Goal: Transaction & Acquisition: Purchase product/service

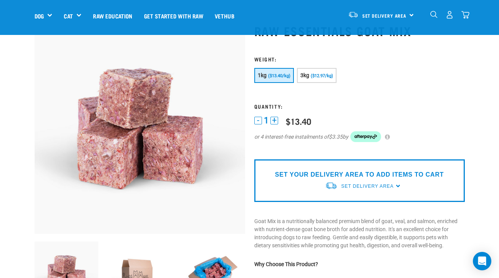
scroll to position [26, 0]
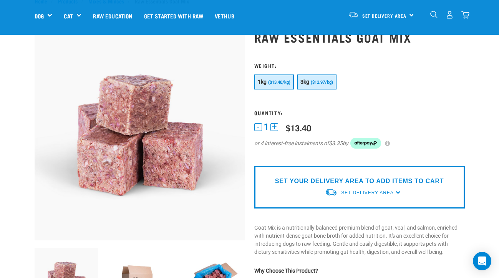
click at [322, 80] on span "($12.97/kg)" at bounding box center [322, 82] width 22 height 5
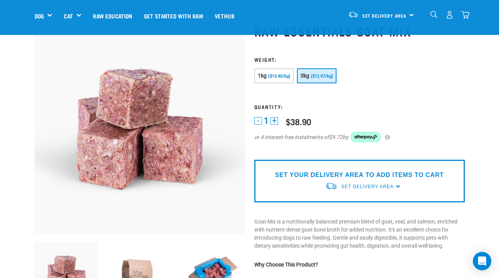
scroll to position [33, 0]
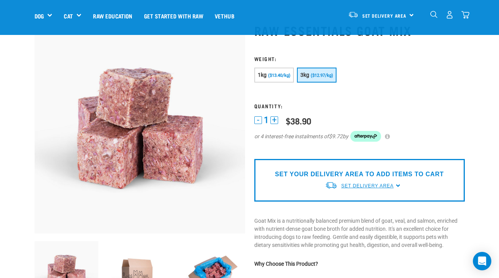
click at [360, 185] on span "Set Delivery Area" at bounding box center [367, 185] width 52 height 5
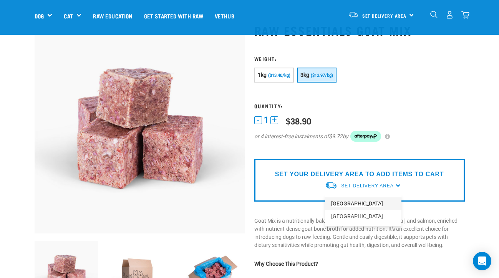
click at [354, 203] on link "[GEOGRAPHIC_DATA]" at bounding box center [363, 204] width 76 height 13
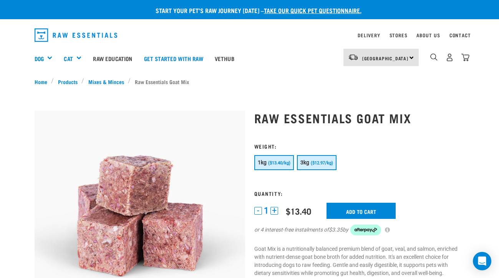
click at [326, 163] on span "($12.97/kg)" at bounding box center [322, 163] width 22 height 5
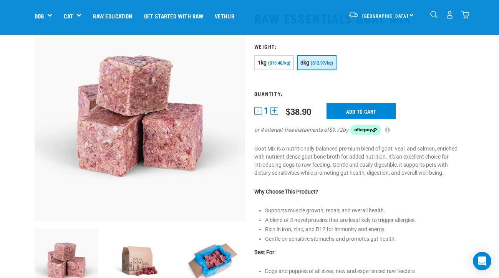
scroll to position [36, 0]
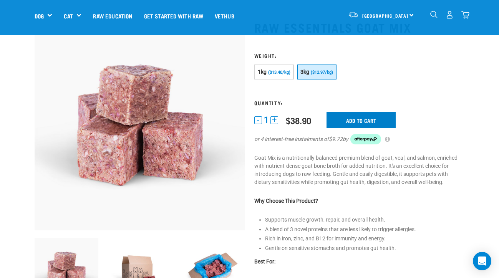
click at [362, 116] on input "Add to cart" at bounding box center [361, 120] width 69 height 16
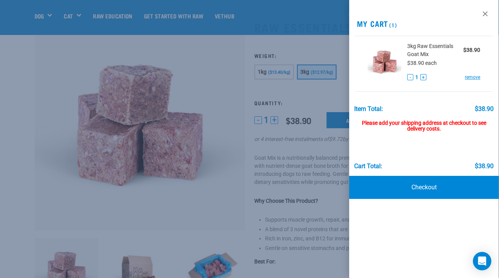
click at [429, 123] on div "Please add your shipping address at checkout to see delivery costs." at bounding box center [425, 123] width 140 height 20
click at [483, 13] on link at bounding box center [485, 14] width 12 height 12
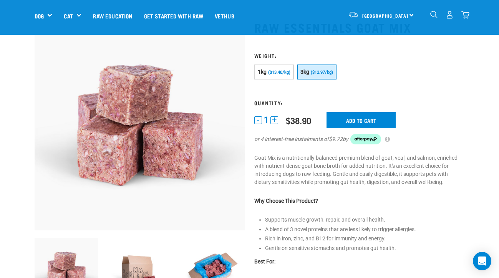
click at [433, 15] on img "dropdown navigation" at bounding box center [433, 14] width 7 height 7
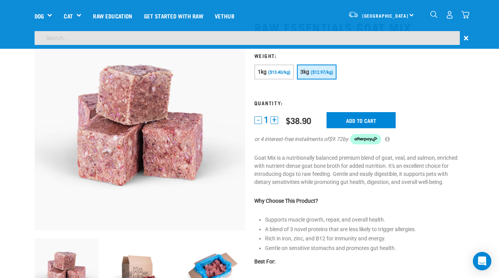
click at [173, 35] on input "search" at bounding box center [247, 38] width 425 height 14
paste input "VENISON, VEAL, SALMON & TRIPE"
type input "VENISON, VEAL, SALMON & TRIPE"
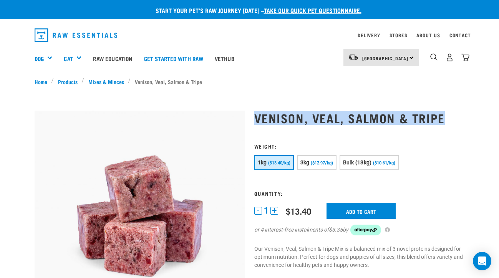
drag, startPoint x: 255, startPoint y: 115, endPoint x: 453, endPoint y: 113, distance: 198.3
click at [453, 113] on h1 "Venison, Veal, Salmon & Tripe" at bounding box center [359, 118] width 211 height 14
copy h1 "Venison, Veal, Salmon & Tripe"
click at [433, 55] on img "dropdown navigation" at bounding box center [433, 56] width 7 height 7
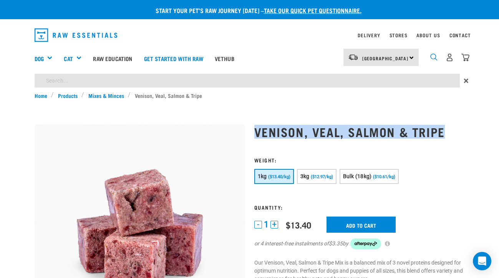
click at [430, 56] on img "dropdown navigation" at bounding box center [433, 56] width 7 height 7
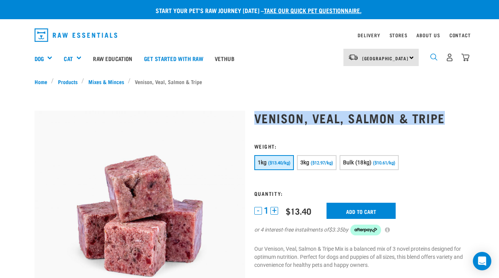
click at [433, 55] on img "dropdown navigation" at bounding box center [433, 56] width 7 height 7
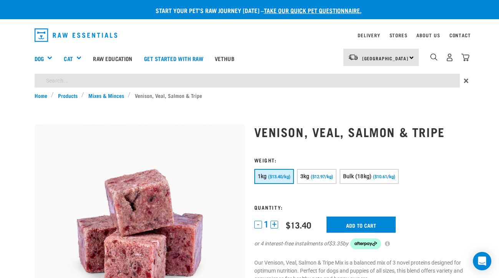
click at [125, 81] on input "search" at bounding box center [247, 81] width 425 height 14
paste input "RAW ESSENTIALS DUCK MIX"
type input "RAW ESSENTIALS DUCK MIX"
click at [323, 179] on span "($12.97/kg)" at bounding box center [322, 176] width 22 height 5
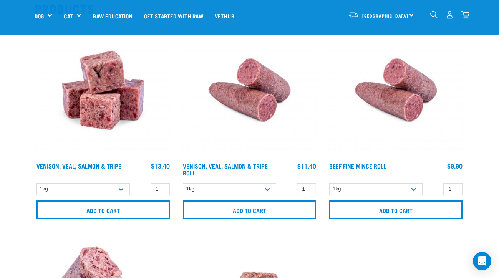
scroll to position [86, 0]
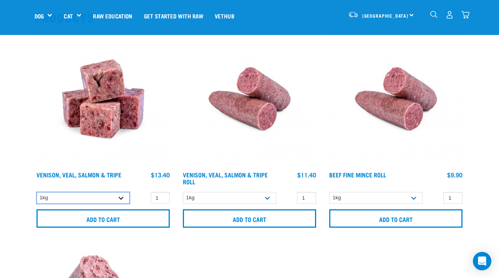
select select "62284"
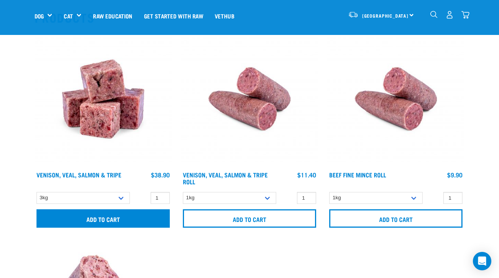
click at [115, 219] on input "Add to cart" at bounding box center [103, 218] width 133 height 18
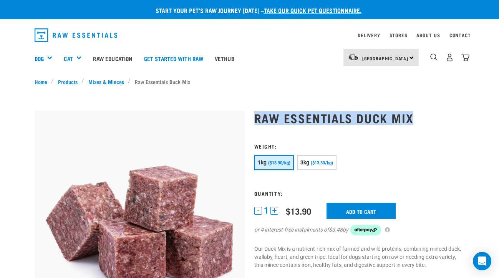
drag, startPoint x: 254, startPoint y: 111, endPoint x: 426, endPoint y: 112, distance: 172.2
copy h1 "Raw Essentials Duck Mix"
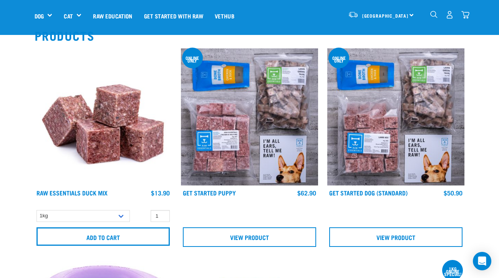
scroll to position [80, 0]
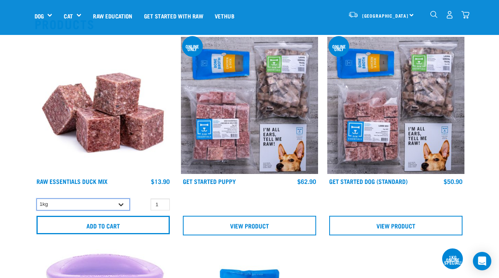
select select "442098"
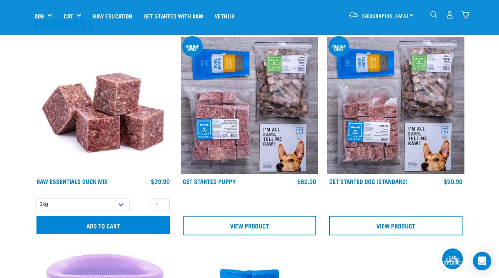
click at [115, 223] on input "Add to cart" at bounding box center [103, 225] width 133 height 18
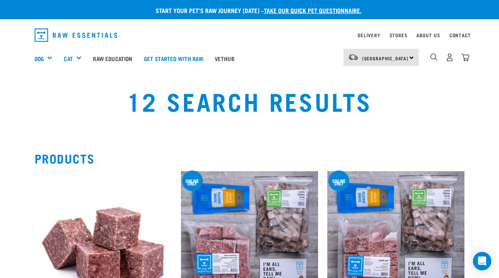
scroll to position [0, 0]
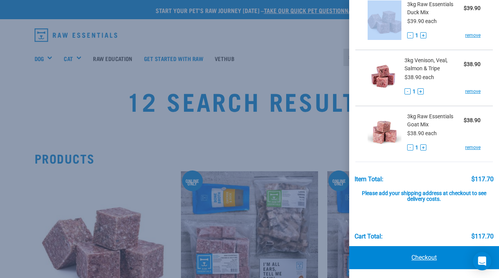
scroll to position [42, 0]
click at [243, 125] on div at bounding box center [249, 139] width 499 height 278
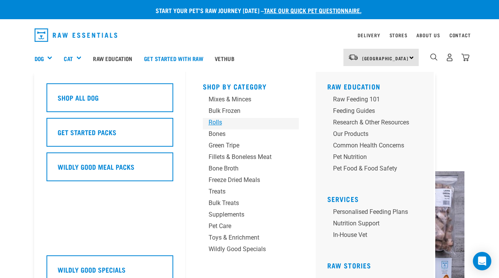
click at [219, 123] on div "Rolls" at bounding box center [245, 122] width 72 height 9
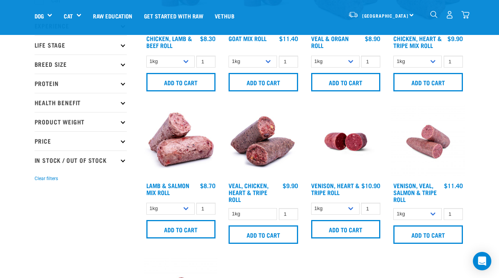
scroll to position [101, 0]
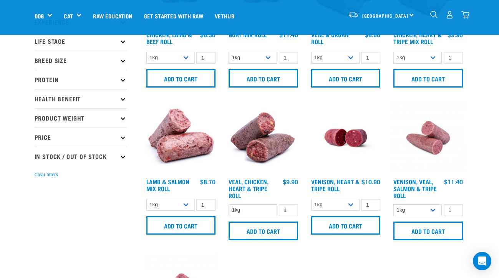
click at [123, 42] on icon at bounding box center [123, 41] width 4 height 4
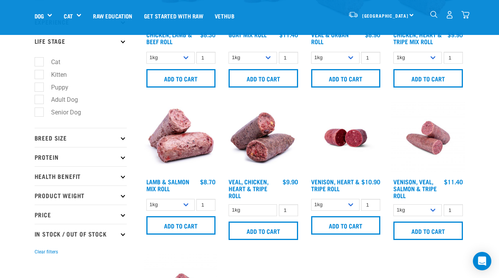
click at [58, 88] on label "Puppy" at bounding box center [55, 88] width 33 height 10
click at [40, 88] on input "Puppy" at bounding box center [37, 85] width 5 height 5
checkbox input "true"
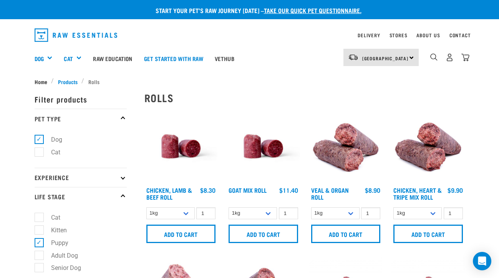
click at [41, 80] on span "Home" at bounding box center [41, 82] width 13 height 8
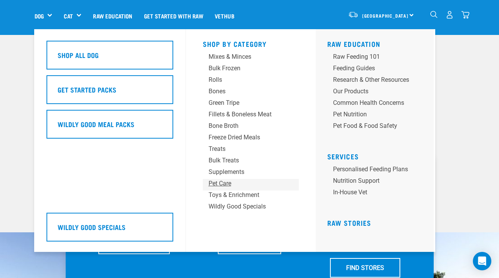
scroll to position [30, 0]
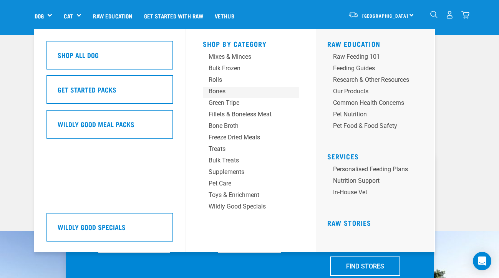
click at [211, 93] on div "Bones" at bounding box center [245, 91] width 72 height 9
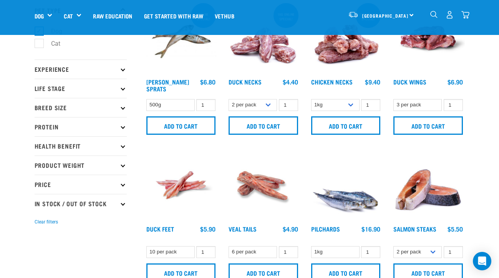
scroll to position [58, 0]
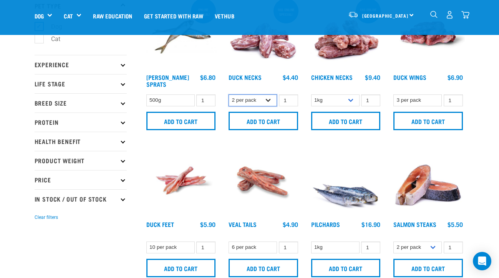
select select "810"
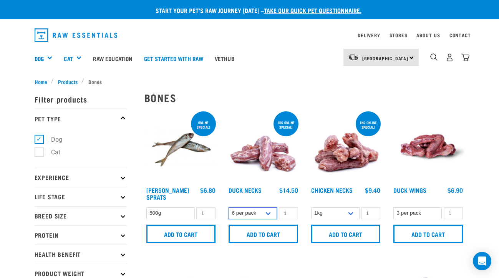
scroll to position [23, 0]
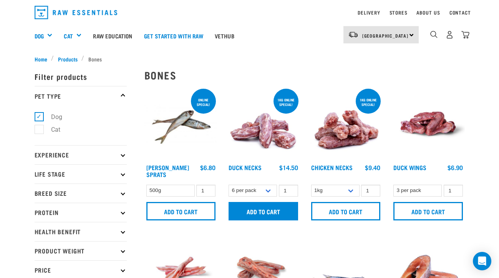
click at [255, 215] on input "Add to cart" at bounding box center [264, 211] width 70 height 18
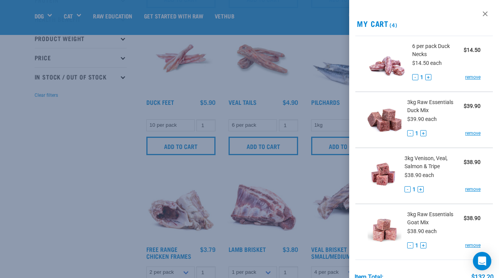
scroll to position [0, 0]
click at [116, 133] on div at bounding box center [249, 139] width 499 height 278
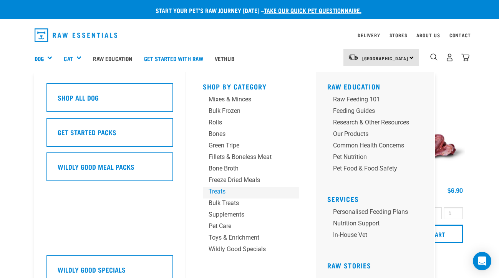
click at [216, 188] on div "Treats" at bounding box center [245, 191] width 72 height 9
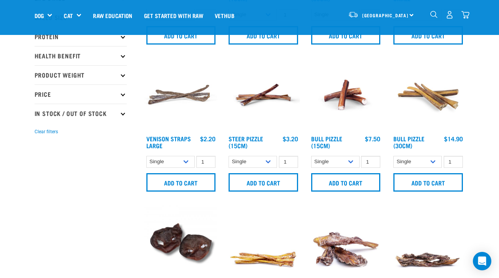
scroll to position [145, 0]
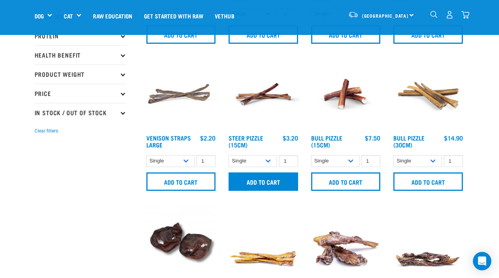
click at [275, 178] on input "Add to cart" at bounding box center [264, 182] width 70 height 18
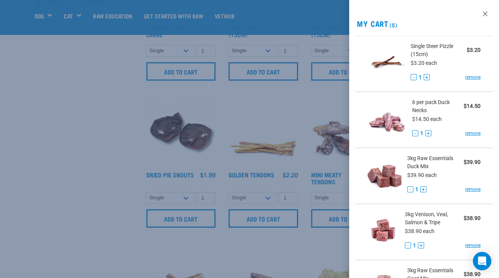
scroll to position [256, 0]
click at [485, 14] on link at bounding box center [485, 14] width 12 height 12
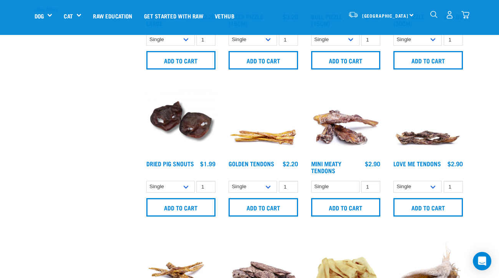
scroll to position [276, 0]
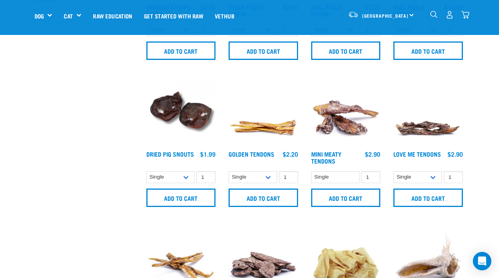
click at [265, 128] on img at bounding box center [263, 110] width 73 height 73
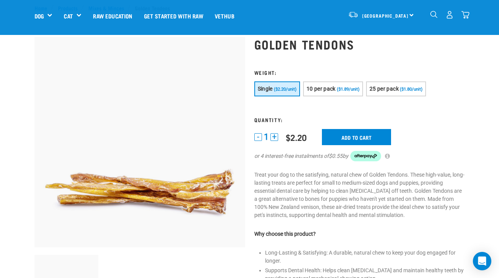
scroll to position [34, 0]
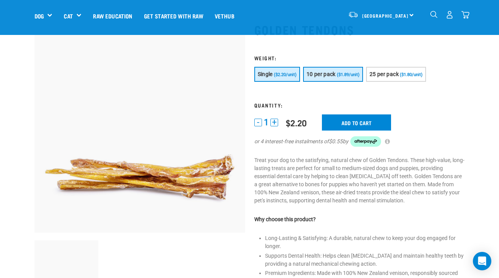
click at [332, 70] on button "10 per pack ($1.89/unit)" at bounding box center [333, 74] width 60 height 15
click at [286, 73] on span "($2.20/unit)" at bounding box center [285, 74] width 23 height 5
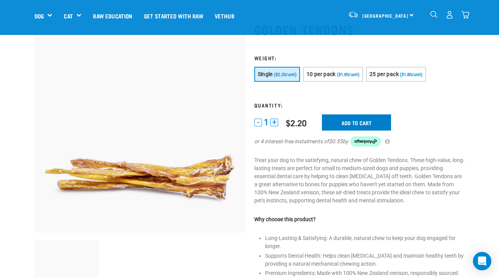
click at [342, 120] on input "Add to cart" at bounding box center [356, 123] width 69 height 16
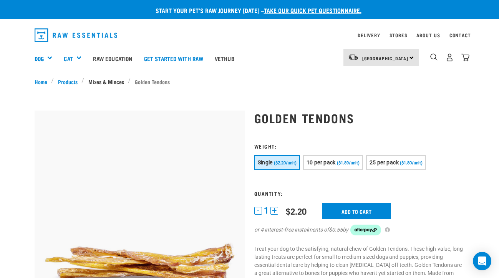
scroll to position [0, 0]
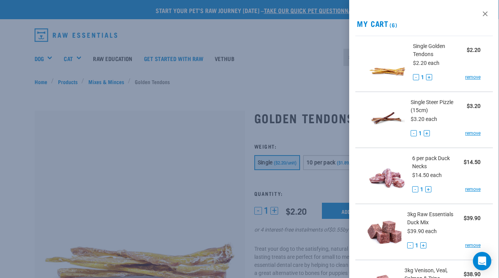
click at [35, 56] on div at bounding box center [249, 139] width 499 height 278
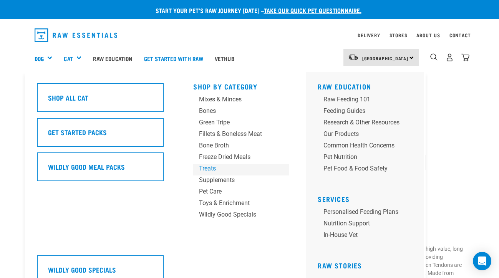
click at [206, 171] on div "Treats" at bounding box center [235, 168] width 72 height 9
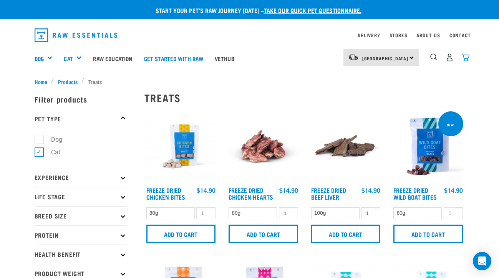
click at [466, 56] on img "dropdown navigation" at bounding box center [466, 57] width 8 height 8
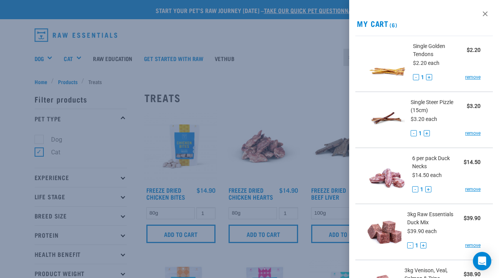
click at [320, 103] on div at bounding box center [249, 139] width 499 height 278
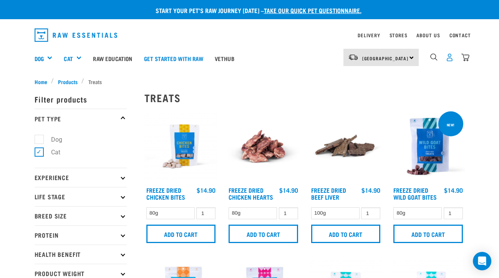
click at [448, 59] on img "dropdown navigation" at bounding box center [450, 57] width 8 height 8
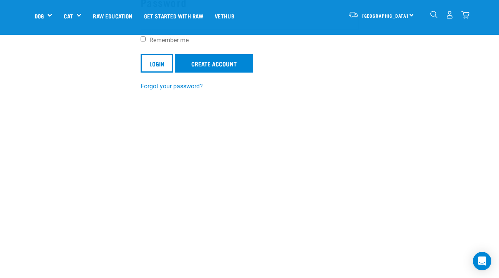
scroll to position [184, 0]
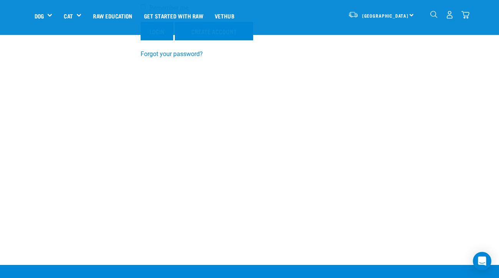
click at [156, 36] on input "Login" at bounding box center [157, 31] width 33 height 18
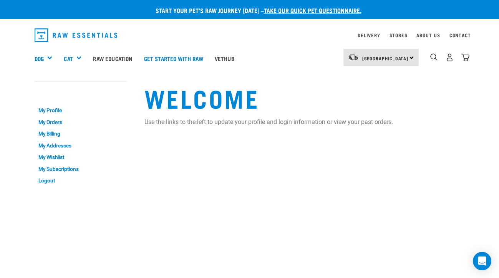
click at [408, 60] on div "North Island North Island South Island" at bounding box center [381, 57] width 75 height 17
click at [395, 75] on link "[GEOGRAPHIC_DATA]" at bounding box center [381, 79] width 74 height 17
click at [48, 120] on link "My Orders" at bounding box center [81, 122] width 92 height 12
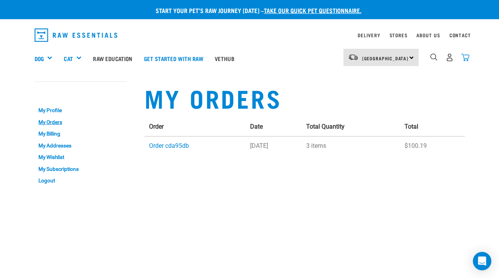
click at [468, 56] on img "dropdown navigation" at bounding box center [466, 57] width 8 height 8
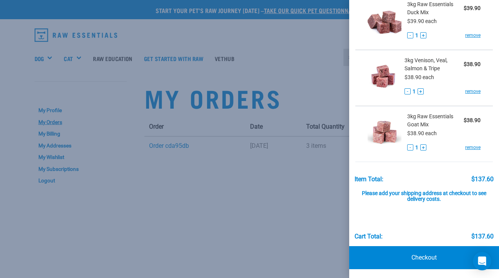
scroll to position [224, 0]
click at [412, 256] on link "Checkout" at bounding box center [424, 258] width 150 height 23
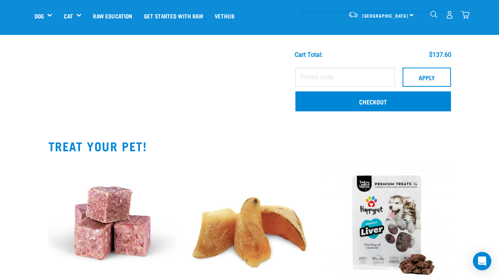
scroll to position [390, 0]
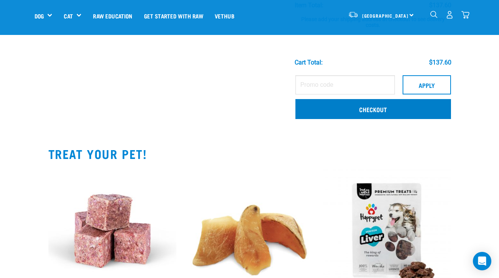
click at [337, 114] on link "Checkout" at bounding box center [374, 109] width 156 height 20
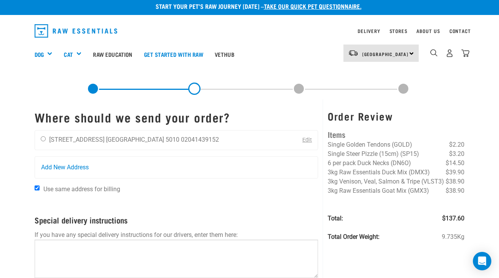
scroll to position [5, 0]
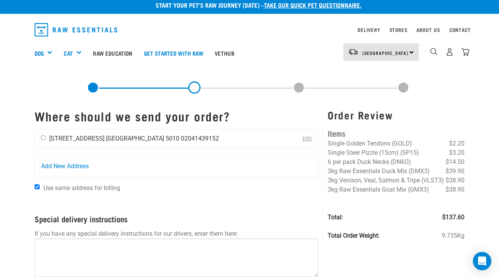
click at [45, 138] on input "radio" at bounding box center [43, 137] width 5 height 5
radio input "true"
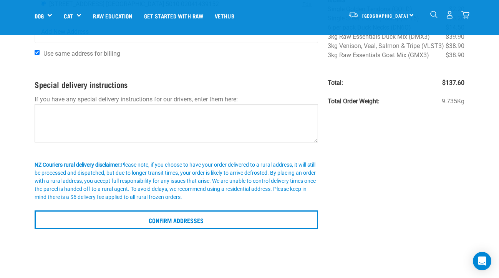
scroll to position [80, 0]
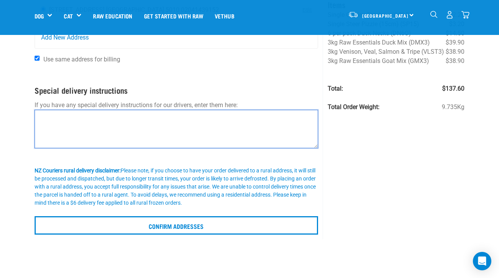
click at [87, 110] on textarea at bounding box center [177, 129] width 284 height 38
click at [80, 116] on textarea "Leave on porch at side of house by gate" at bounding box center [177, 129] width 284 height 38
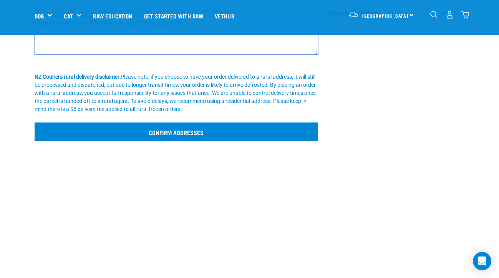
type textarea "Leave on porch by front door at side of house by gate"
click at [144, 129] on input "Confirm addresses" at bounding box center [177, 132] width 284 height 18
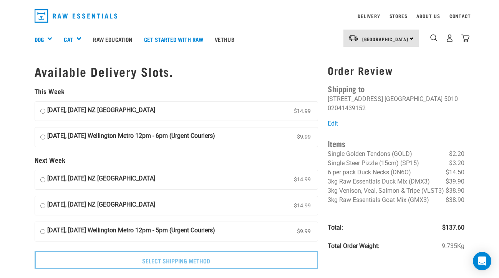
scroll to position [17, 0]
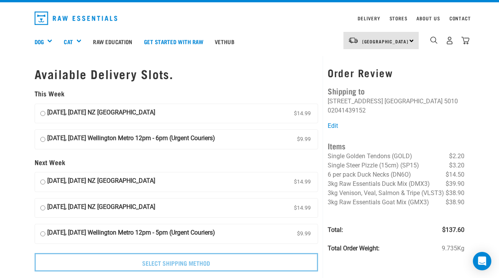
click at [43, 110] on input "[DATE], [DATE] NZ [GEOGRAPHIC_DATA] $14.99" at bounding box center [42, 114] width 5 height 12
radio input "true"
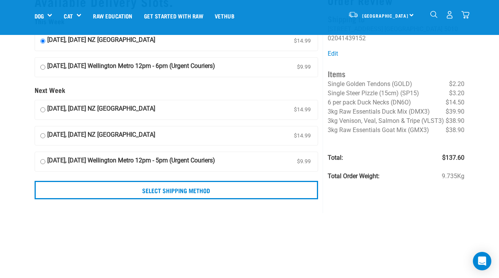
scroll to position [36, 0]
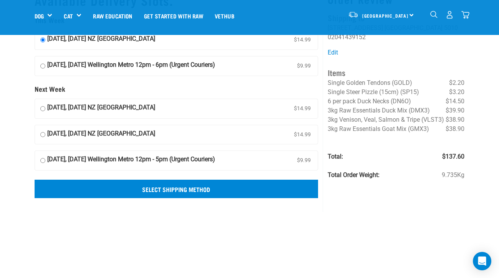
click at [97, 186] on input "Select Shipping Method" at bounding box center [177, 189] width 284 height 18
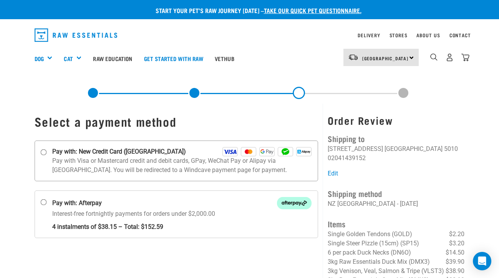
click at [43, 149] on label "Pay with: New Credit Card (Windcave)" at bounding box center [177, 161] width 284 height 41
click at [43, 149] on input "Pay with: New Credit Card (Windcave)" at bounding box center [43, 152] width 6 height 6
radio input "true"
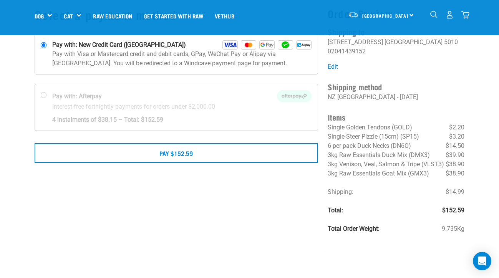
scroll to position [24, 0]
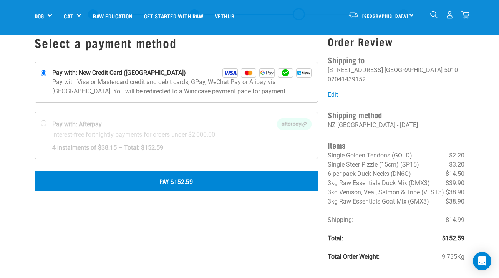
click at [92, 184] on button "Pay $152.59" at bounding box center [177, 180] width 284 height 19
